Goal: Task Accomplishment & Management: Use online tool/utility

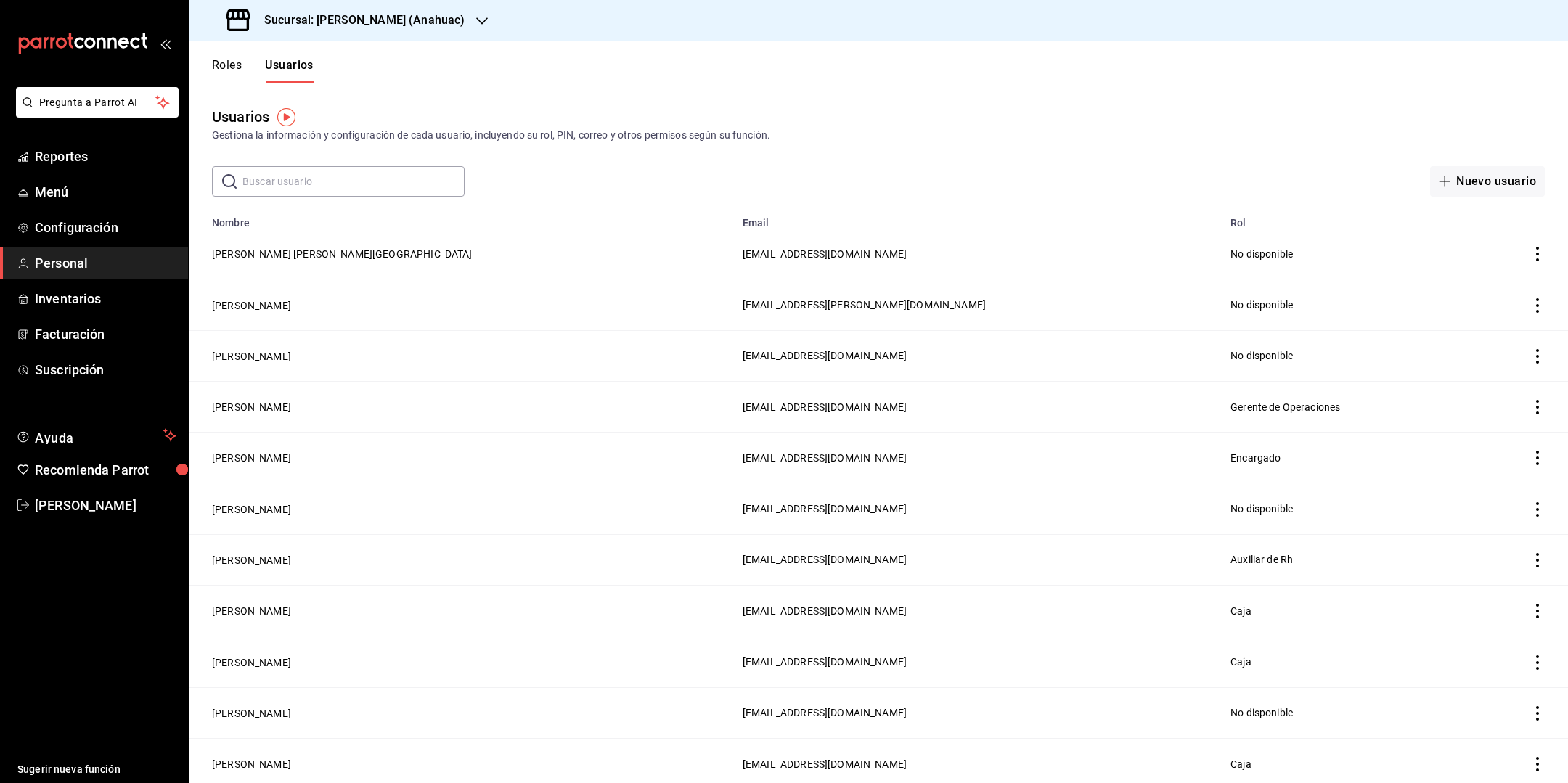
click at [427, 22] on h3 "Sucursal: [PERSON_NAME] (Anahuac)" at bounding box center [358, 20] width 212 height 17
click at [365, 93] on div "[PERSON_NAME] ([PERSON_NAME])" at bounding box center [298, 95] width 195 height 15
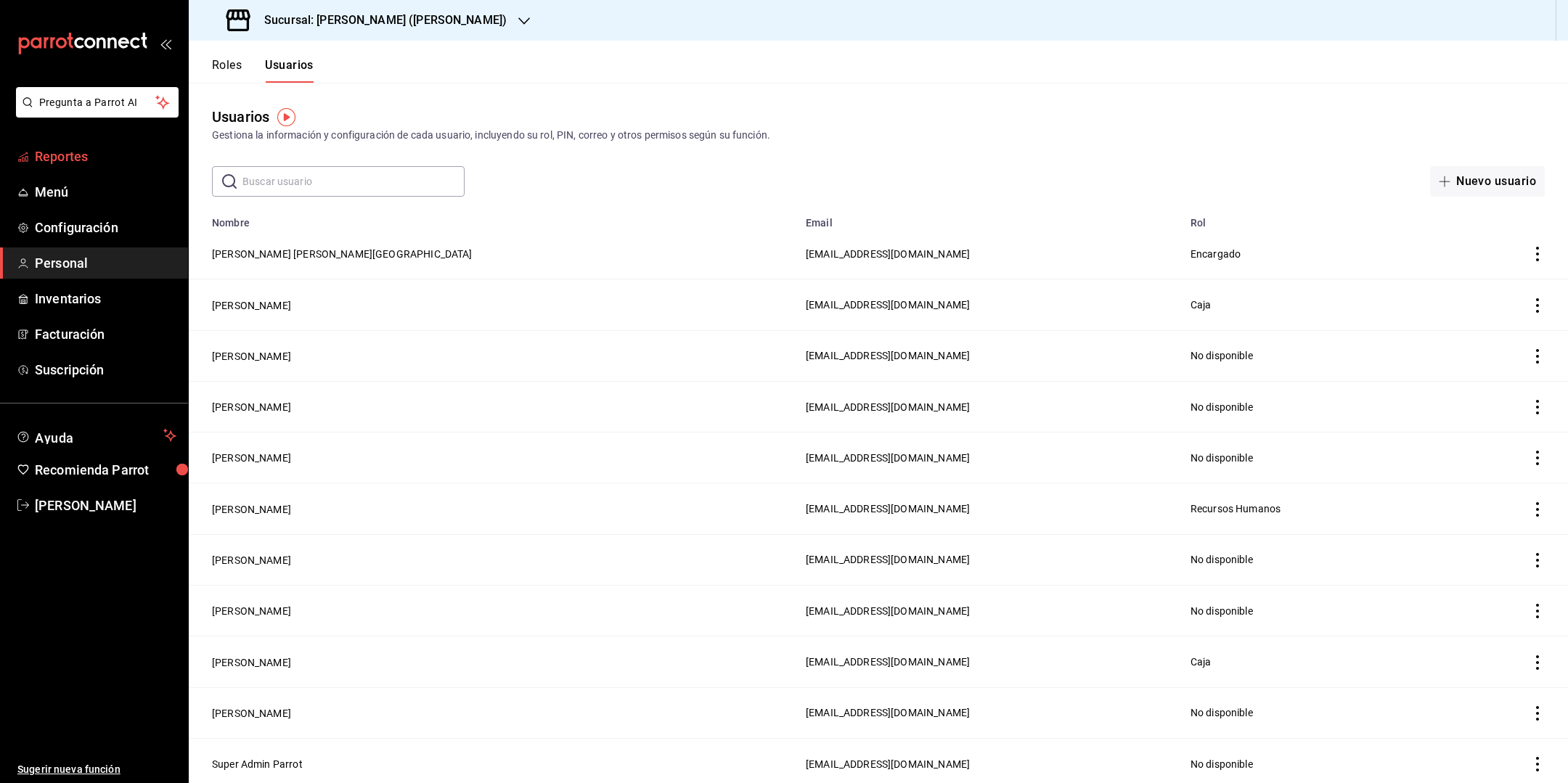
click at [103, 149] on span "Reportes" at bounding box center [106, 156] width 142 height 20
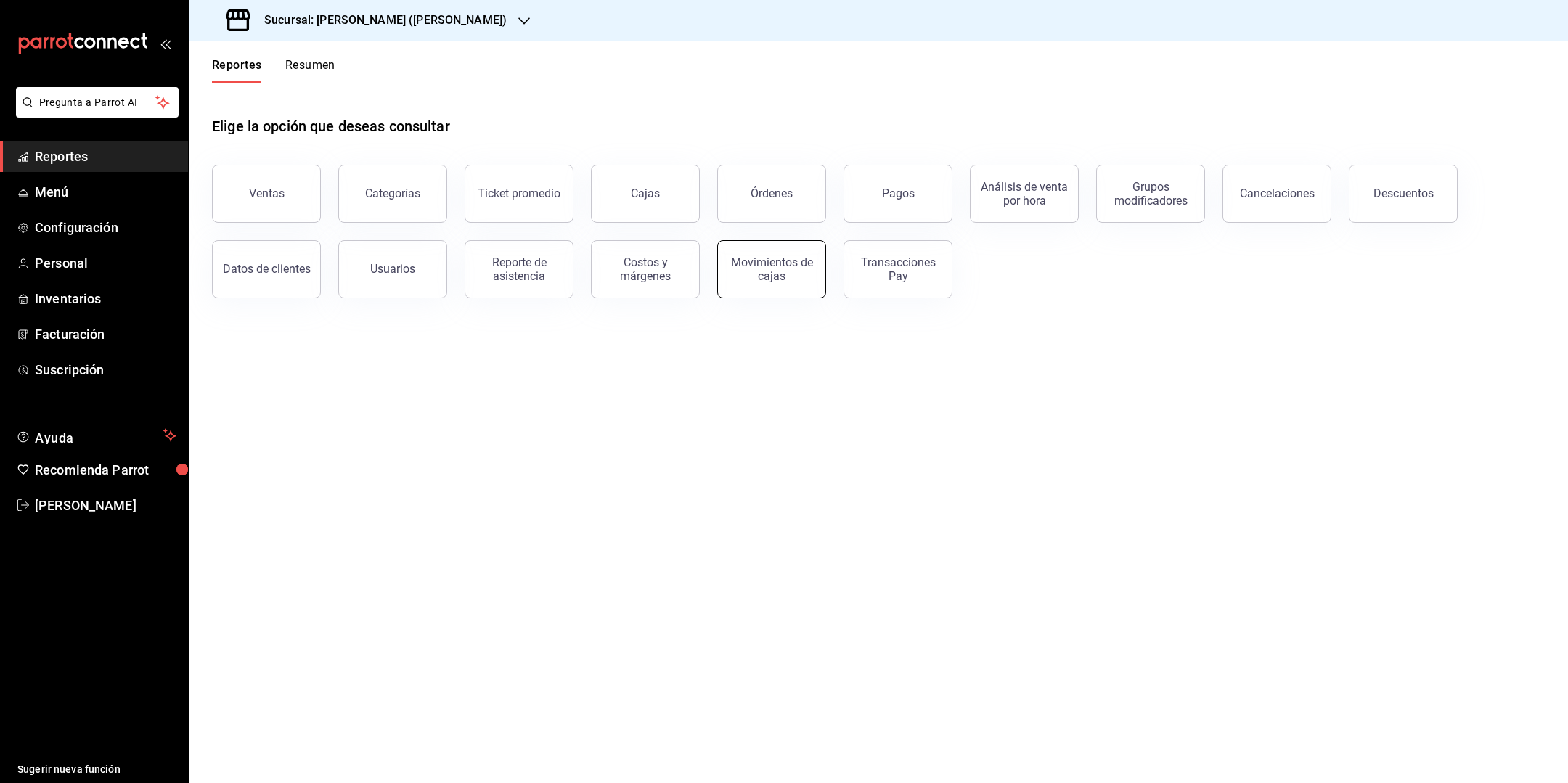
click at [782, 261] on div "Movimientos de cajas" at bounding box center [771, 268] width 90 height 27
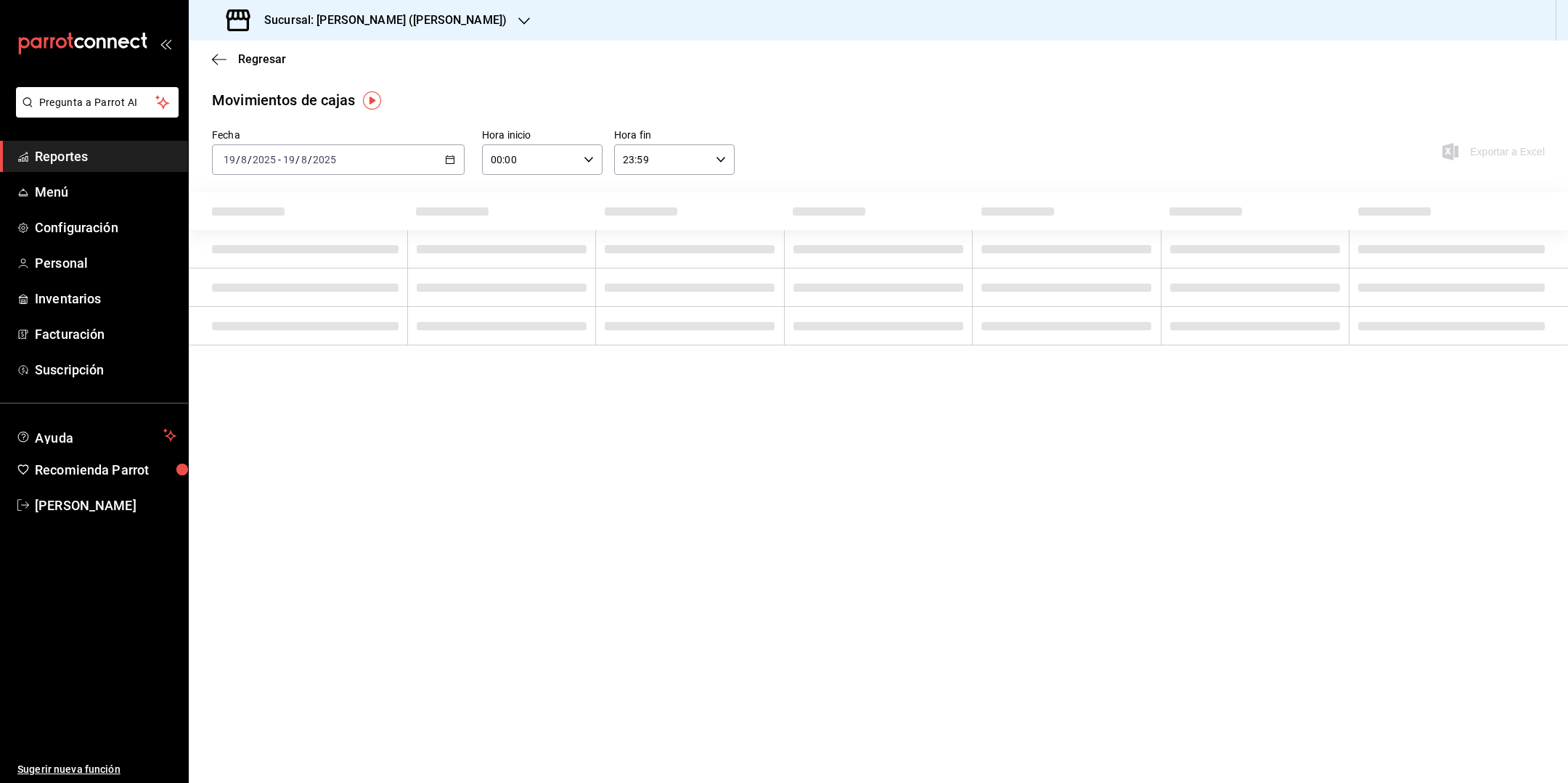
click at [421, 162] on div "[DATE] [DATE] - [DATE] [DATE]" at bounding box center [337, 160] width 252 height 30
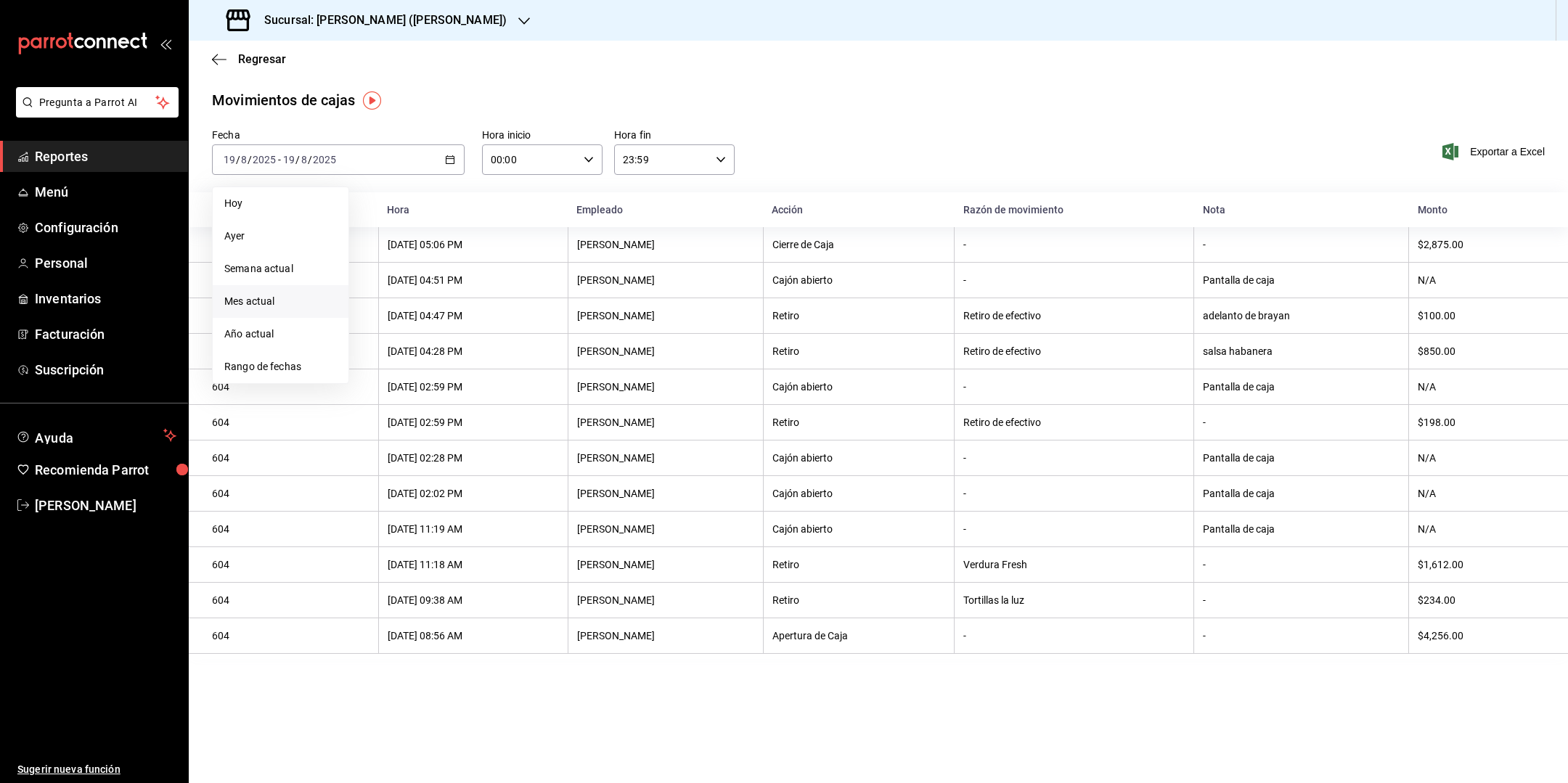
click at [310, 293] on li "Mes actual" at bounding box center [281, 301] width 136 height 33
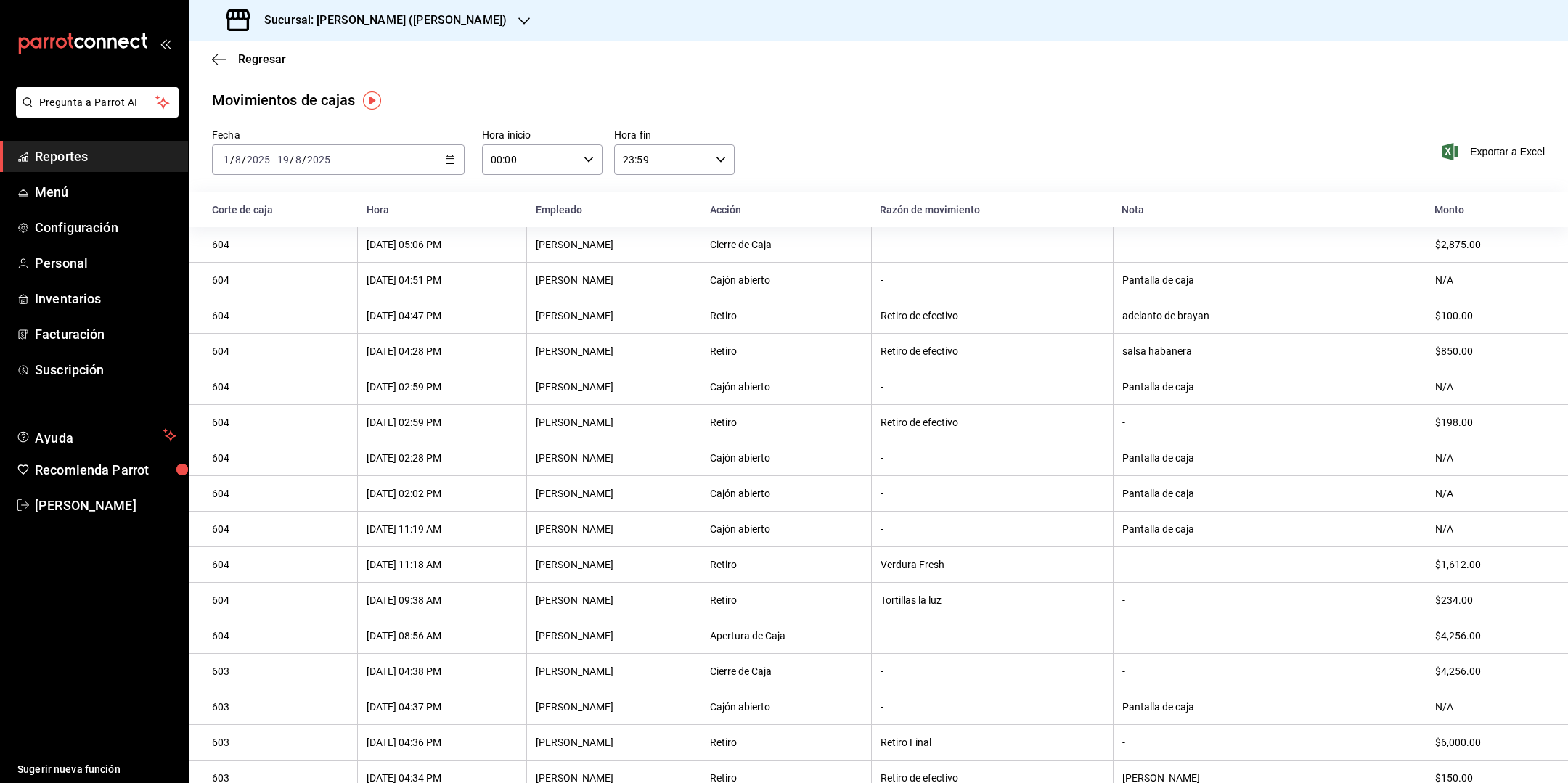
click at [1510, 159] on span "Exportar a Excel" at bounding box center [1494, 151] width 99 height 17
